Goal: Information Seeking & Learning: Learn about a topic

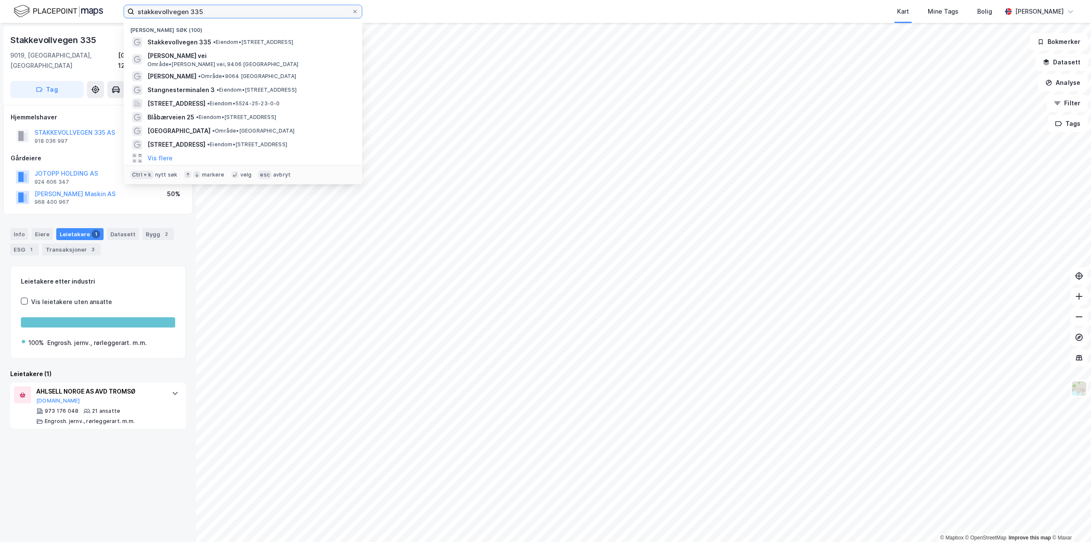
drag, startPoint x: 207, startPoint y: 12, endPoint x: 124, endPoint y: 14, distance: 83.6
click at [124, 14] on label "stakkevollvegen 335" at bounding box center [243, 12] width 239 height 14
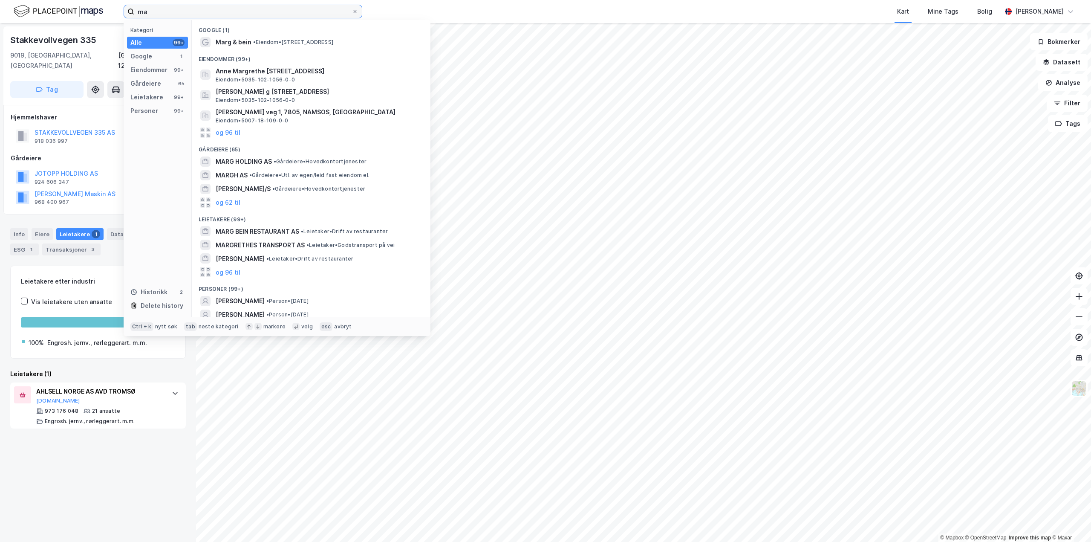
type input "m"
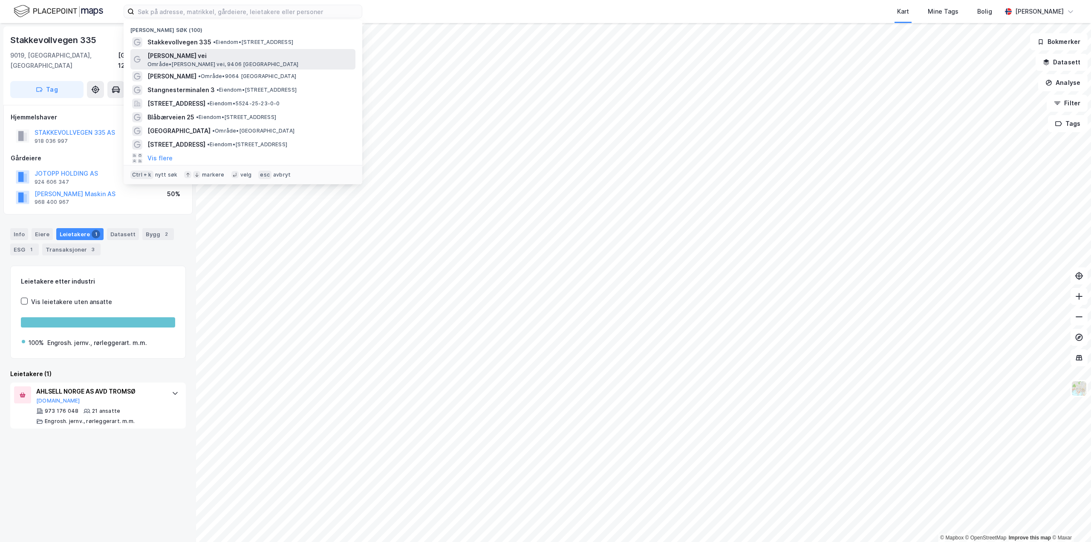
click at [211, 64] on span "Område • [PERSON_NAME] vei, 9406 [GEOGRAPHIC_DATA]" at bounding box center [222, 64] width 151 height 7
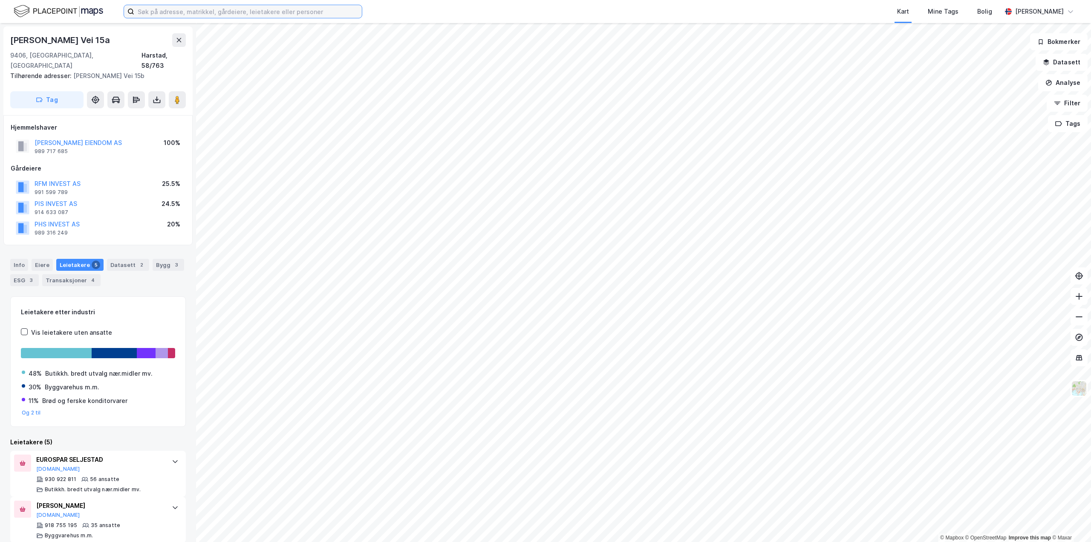
click at [193, 12] on input at bounding box center [248, 11] width 228 height 13
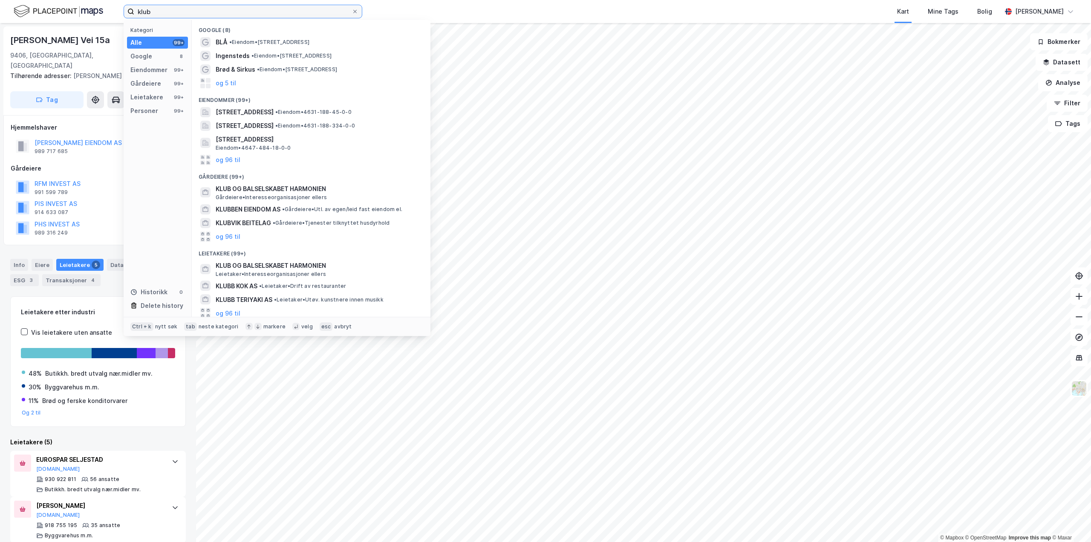
type input "klub"
click at [356, 11] on icon at bounding box center [355, 11] width 5 height 5
click at [352, 11] on input "klub" at bounding box center [242, 11] width 217 height 13
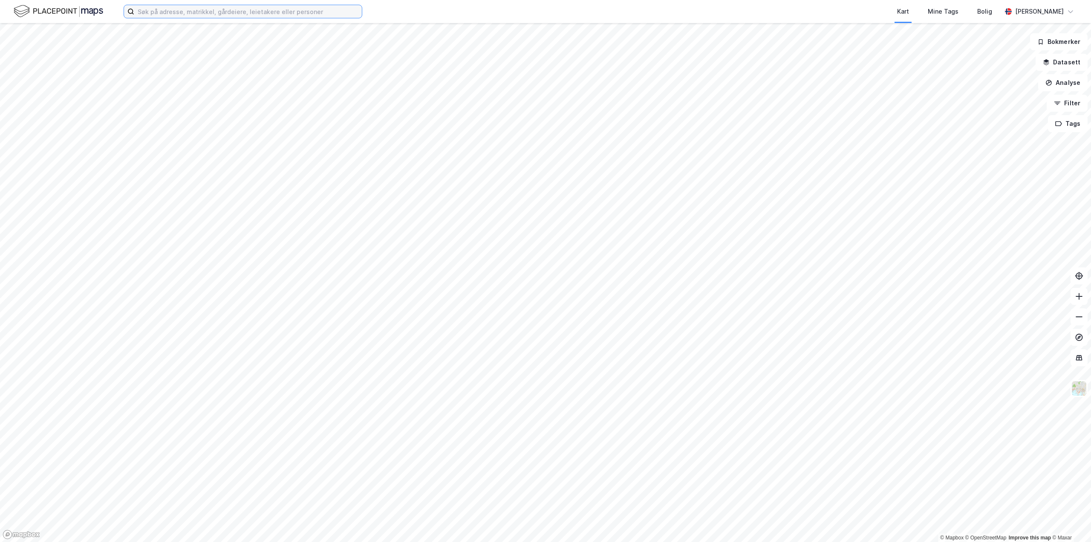
click at [212, 15] on input at bounding box center [248, 11] width 228 height 13
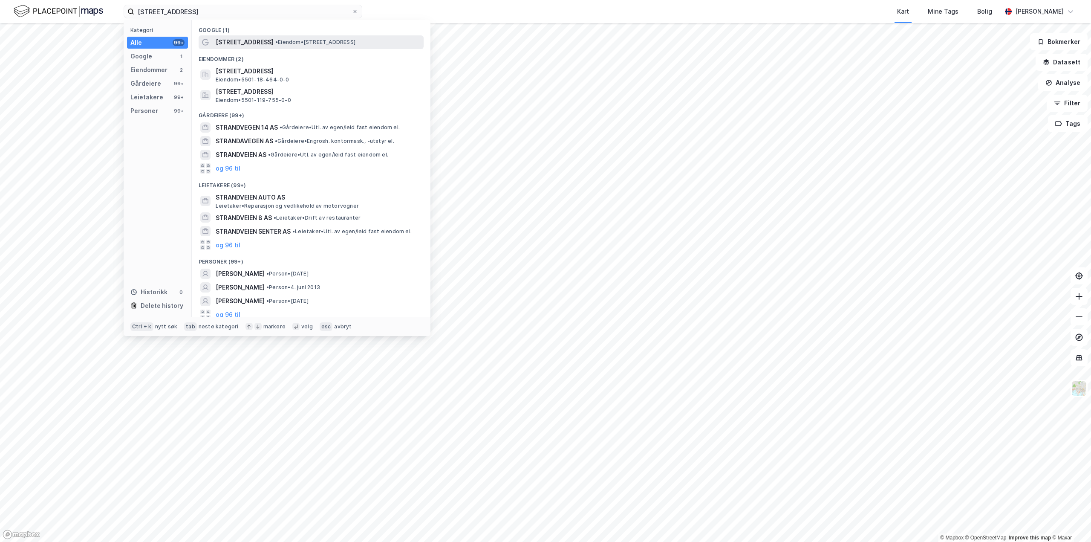
click at [249, 38] on span "[STREET_ADDRESS]" at bounding box center [245, 42] width 58 height 10
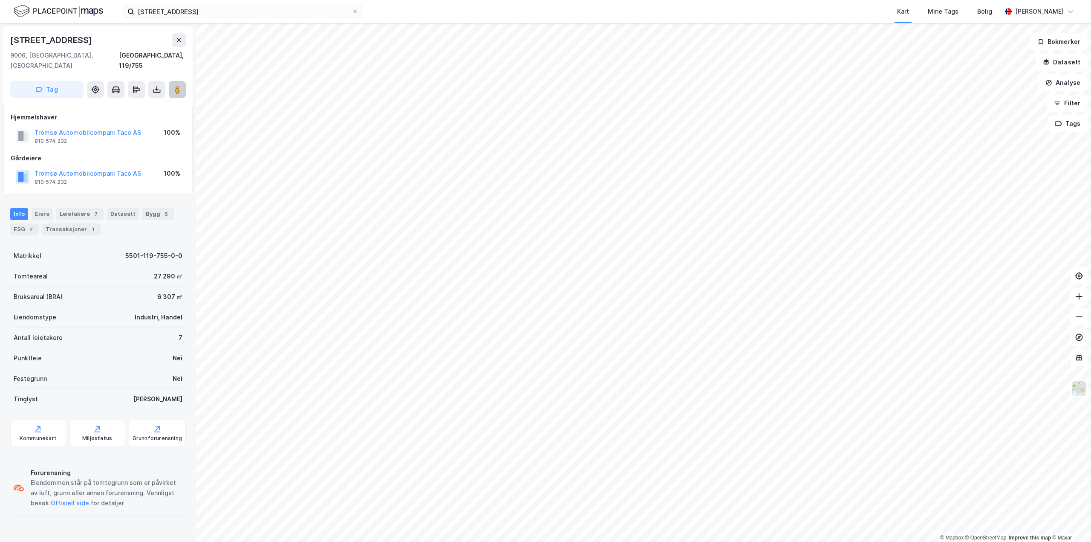
click at [175, 85] on image at bounding box center [177, 89] width 5 height 9
click at [221, 11] on input "strandvegen 144b" at bounding box center [242, 11] width 217 height 13
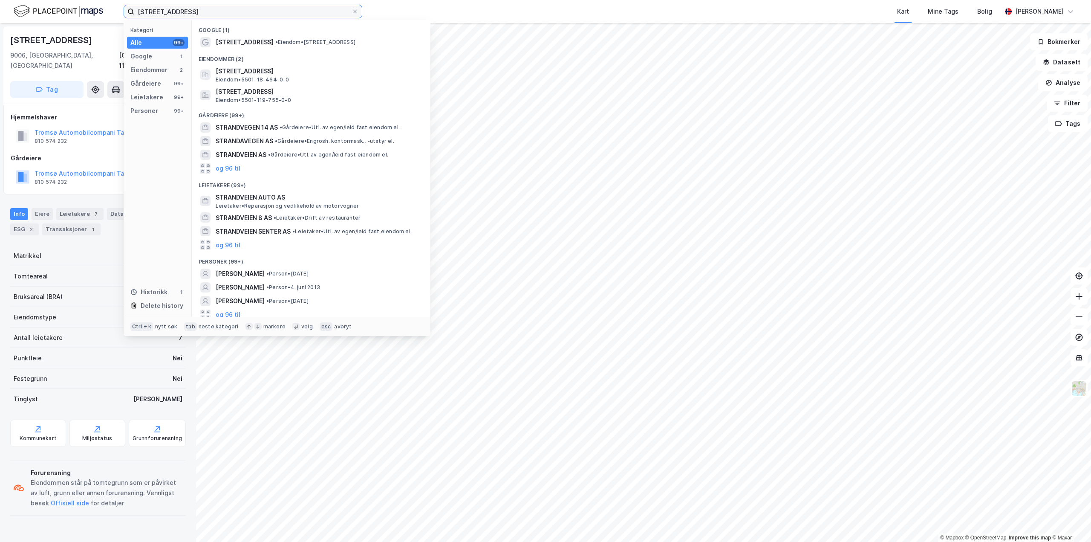
click at [221, 11] on input "strandvegen 144b" at bounding box center [242, 11] width 217 height 13
paste input "[STREET_ADDRESS]"
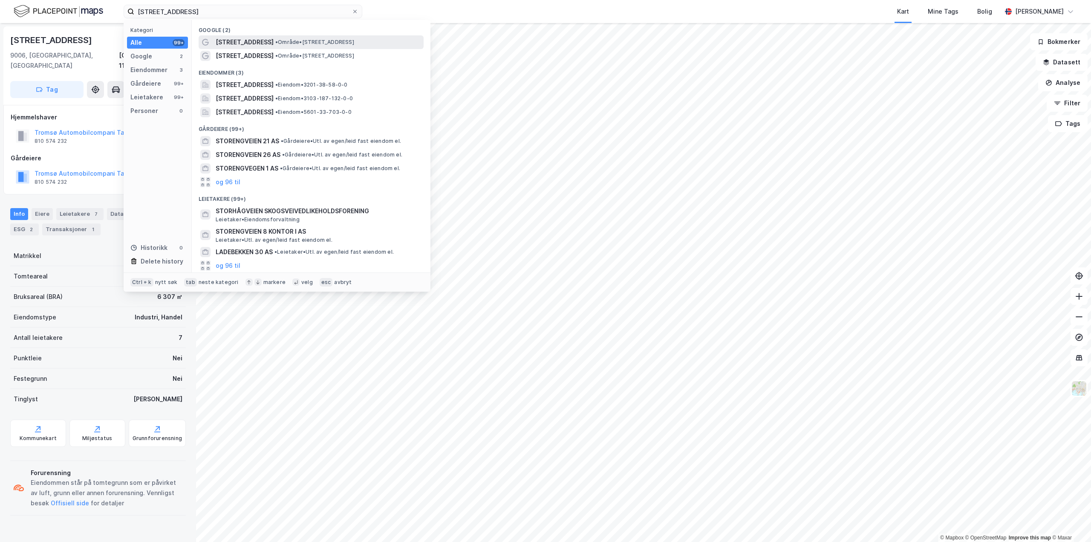
click at [241, 38] on span "[STREET_ADDRESS]" at bounding box center [245, 42] width 58 height 10
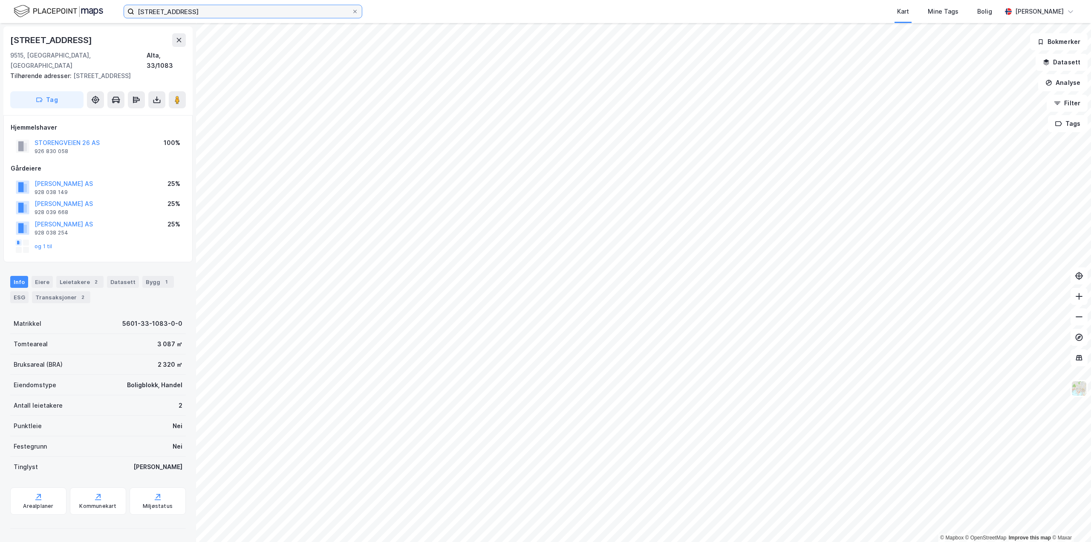
click at [242, 12] on input "[STREET_ADDRESS]" at bounding box center [242, 11] width 217 height 13
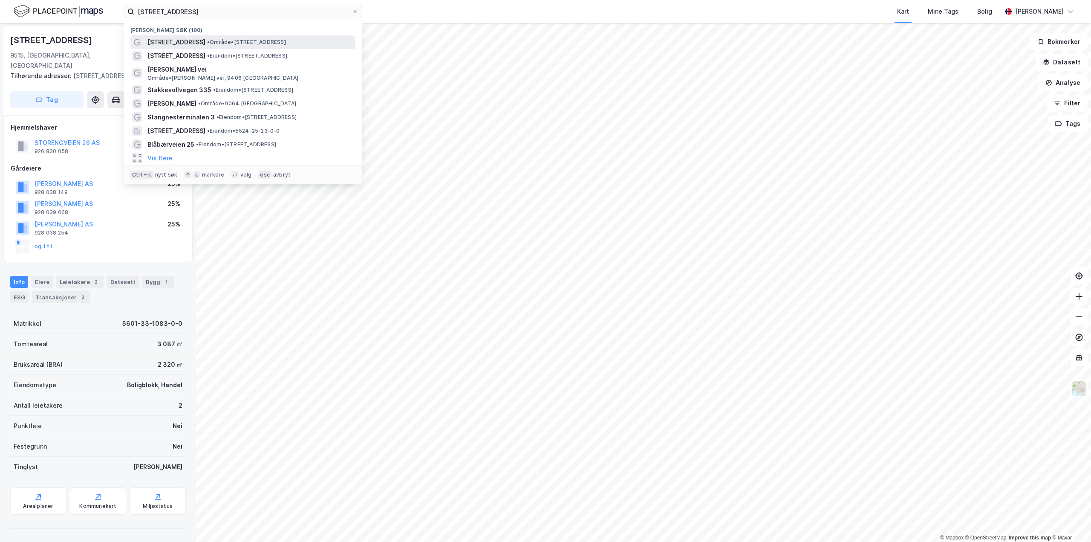
click at [193, 41] on span "[STREET_ADDRESS]" at bounding box center [176, 42] width 58 height 10
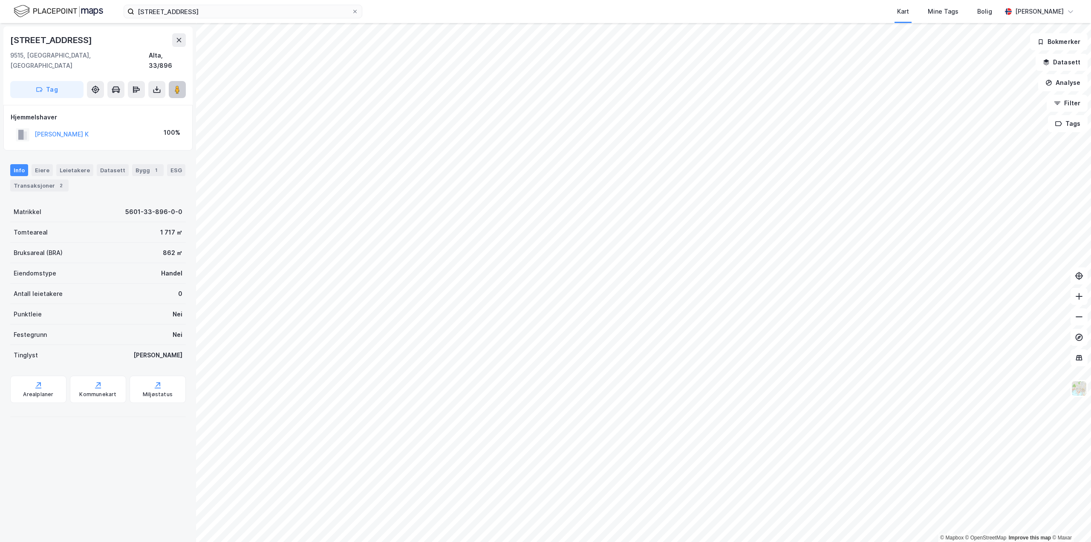
click at [174, 85] on icon at bounding box center [177, 89] width 9 height 9
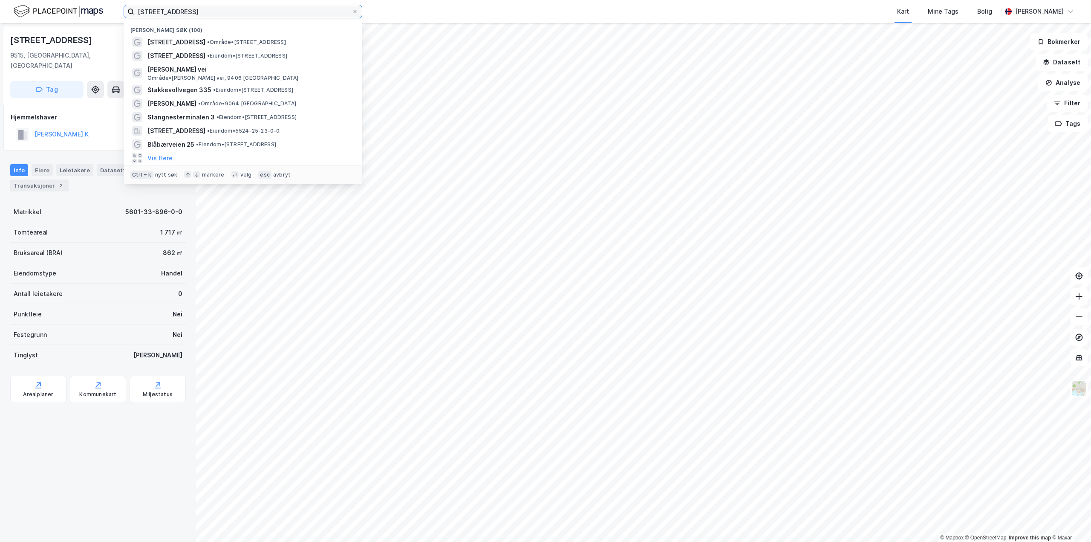
drag, startPoint x: 211, startPoint y: 9, endPoint x: 40, endPoint y: 19, distance: 171.2
click at [40, 19] on div "Storengveien 30 Nylige søk (100) Storengveien 30 • Område • Storengveien 30, 95…" at bounding box center [545, 11] width 1091 height 23
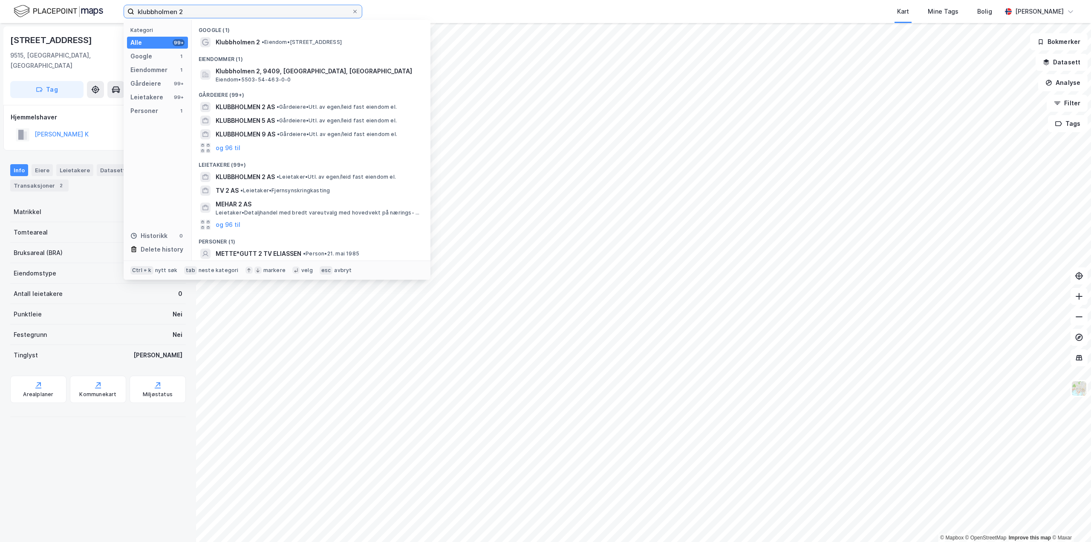
type input "klubbholmen 2"
click at [265, 32] on div "Google (1)" at bounding box center [311, 27] width 239 height 15
click at [268, 39] on span "• Eiendom • Klubbholmen 2, 9409 Harstad" at bounding box center [302, 42] width 80 height 7
